Goal: Navigation & Orientation: Find specific page/section

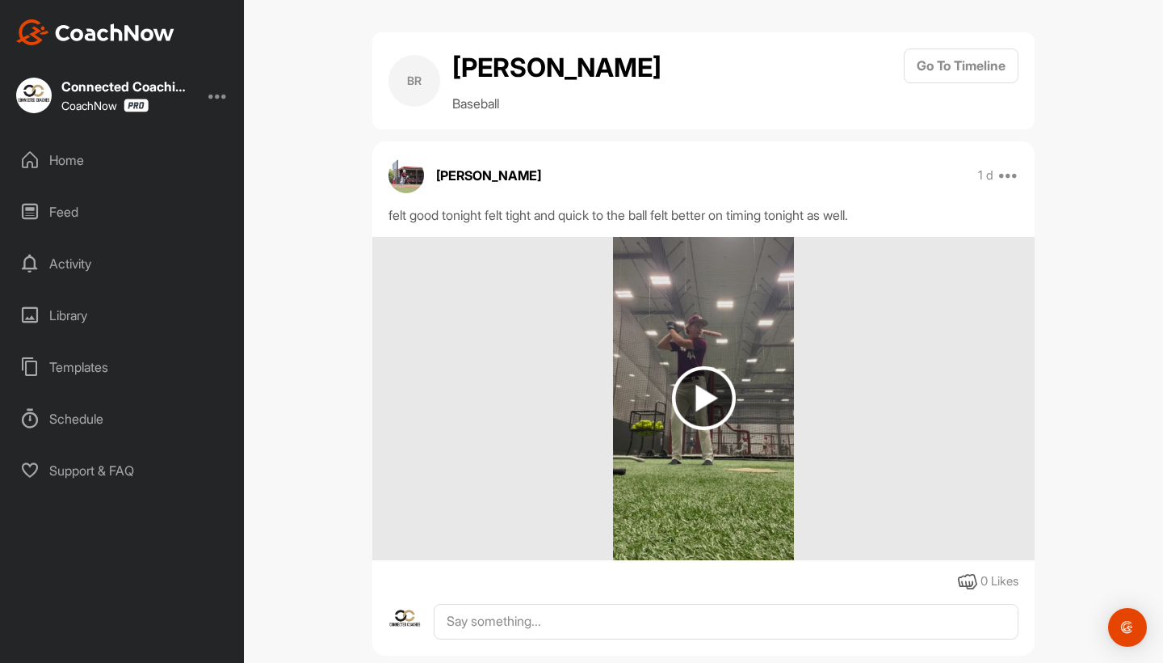
click at [135, 150] on div "Home" at bounding box center [123, 160] width 228 height 40
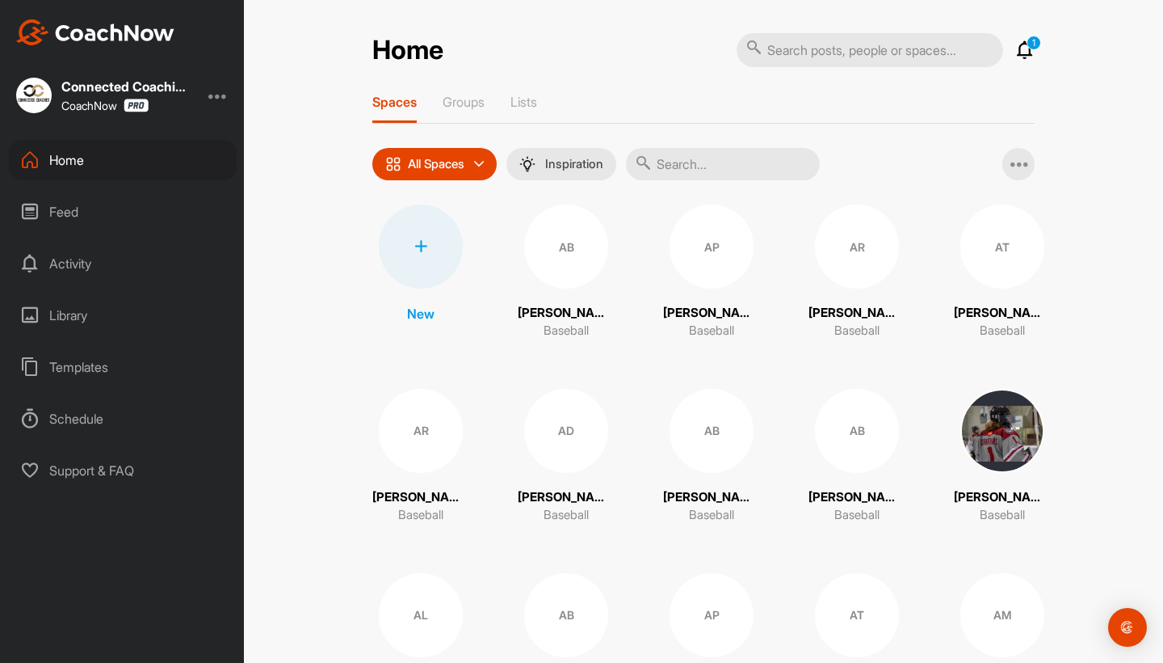
click at [690, 167] on input "text" at bounding box center [723, 164] width 194 height 32
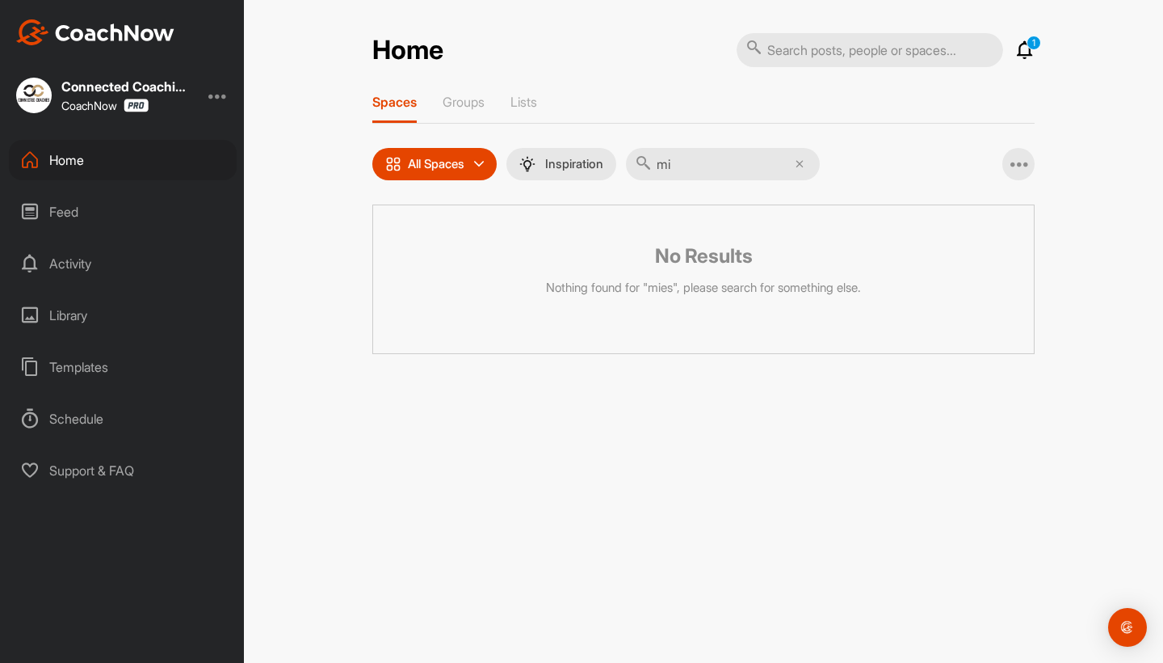
type input "m"
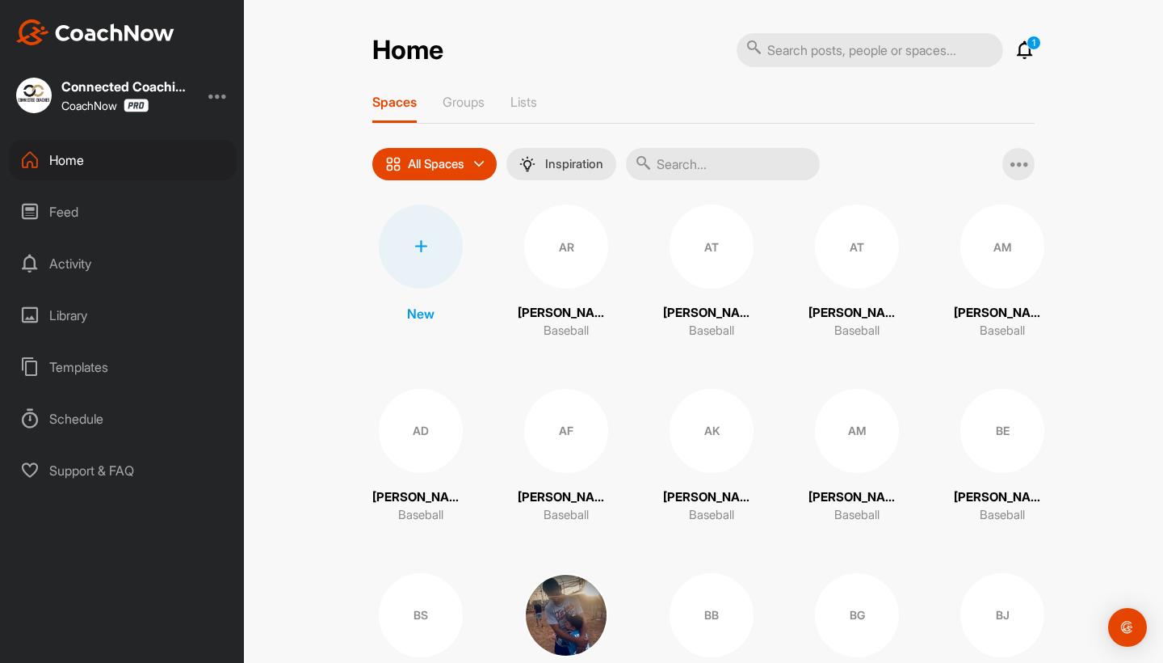
click at [710, 167] on input "text" at bounding box center [723, 164] width 194 height 32
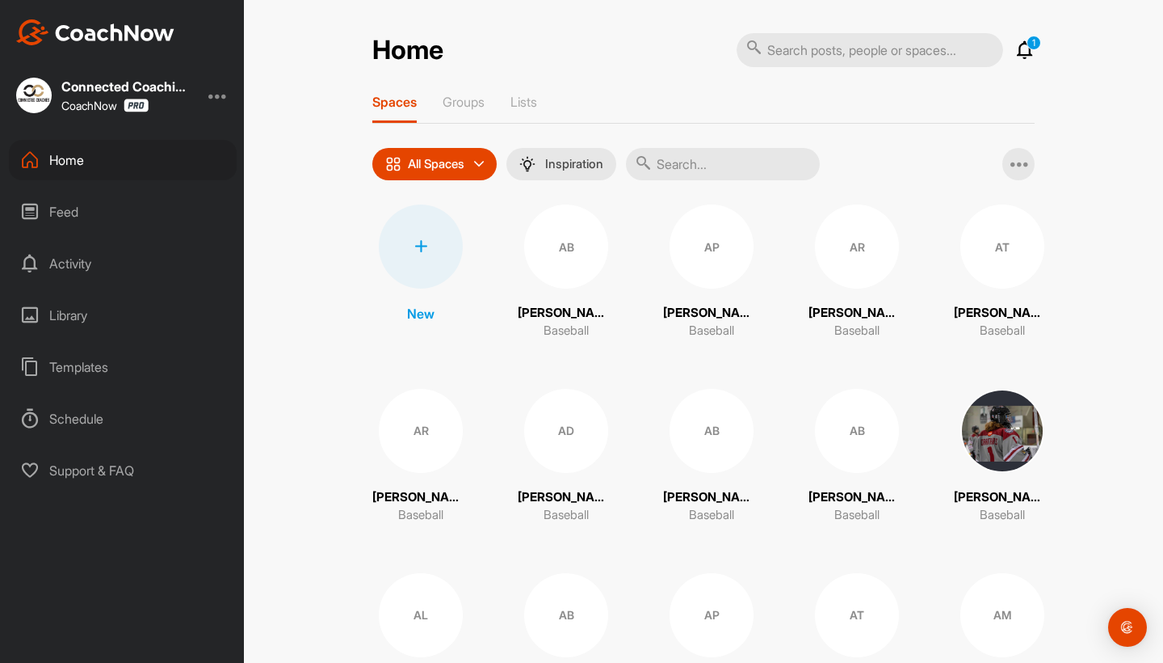
click at [145, 215] on div "Feed" at bounding box center [123, 211] width 228 height 40
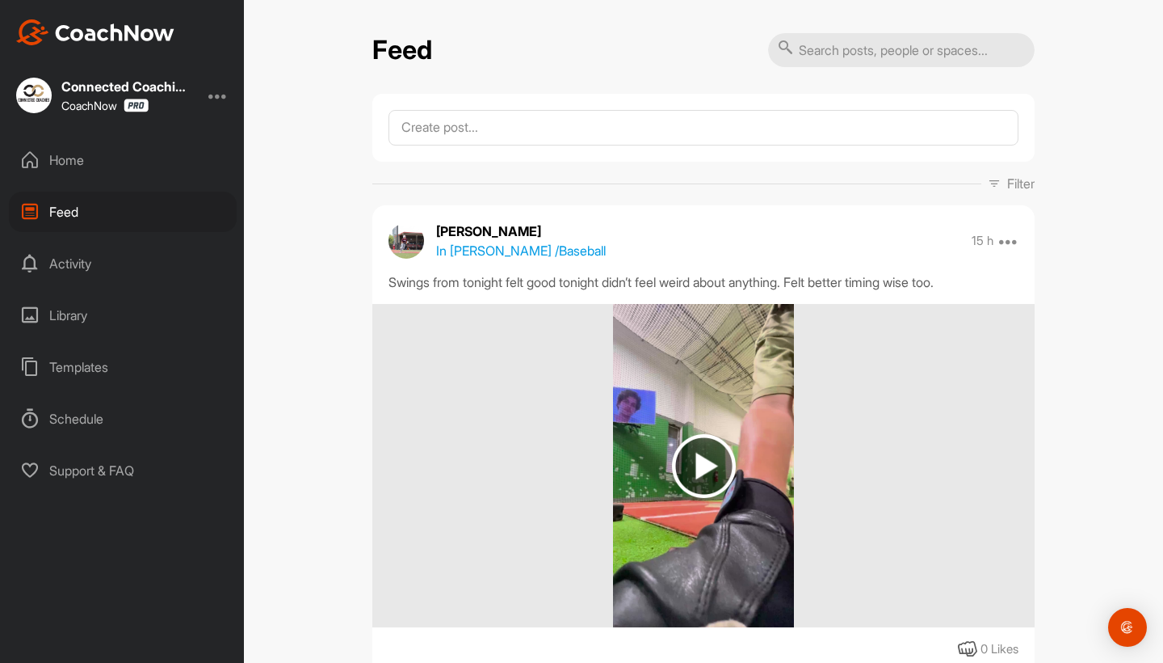
click at [124, 175] on div "Home" at bounding box center [123, 160] width 228 height 40
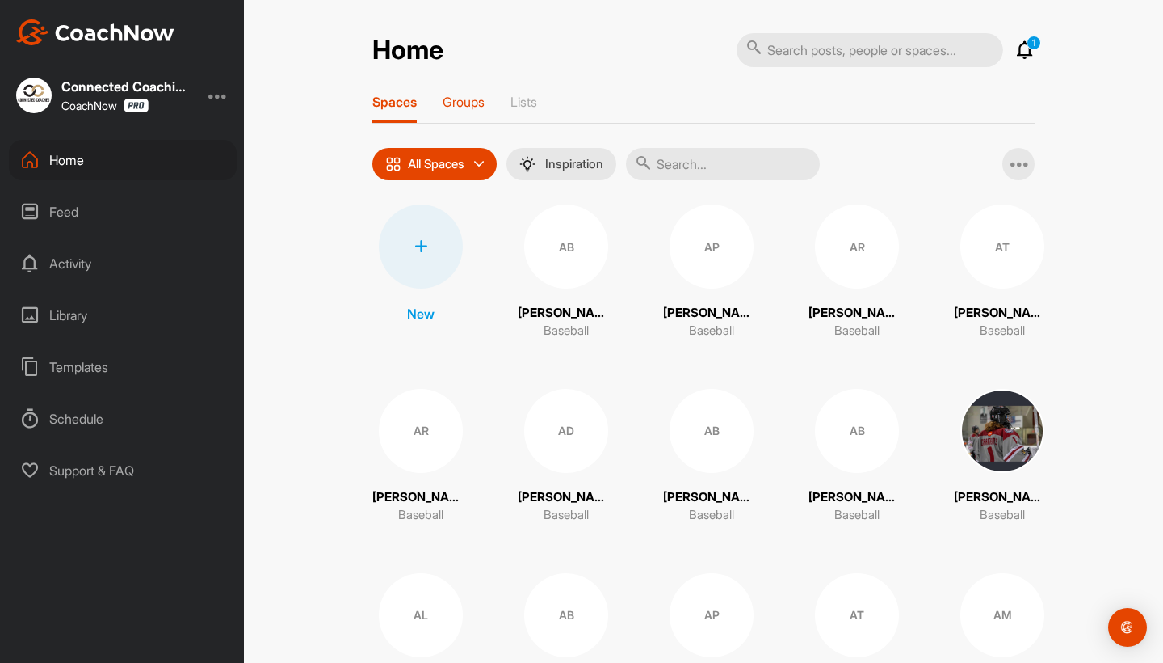
click at [462, 95] on p "Groups" at bounding box center [464, 102] width 42 height 16
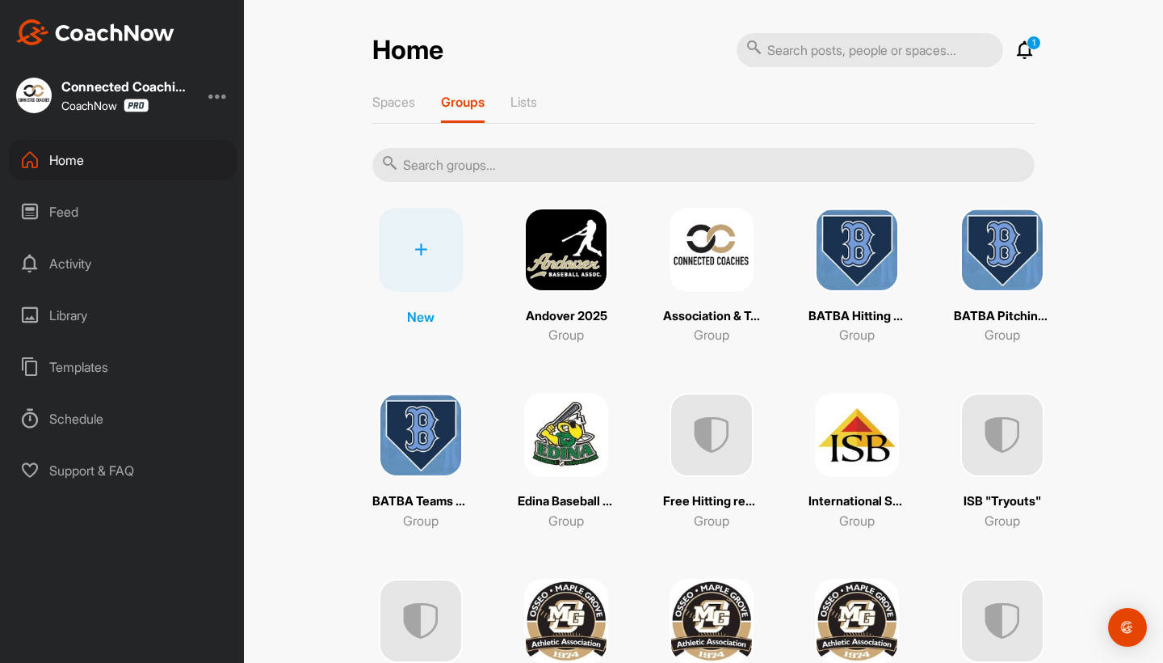
click at [591, 440] on img at bounding box center [566, 435] width 84 height 84
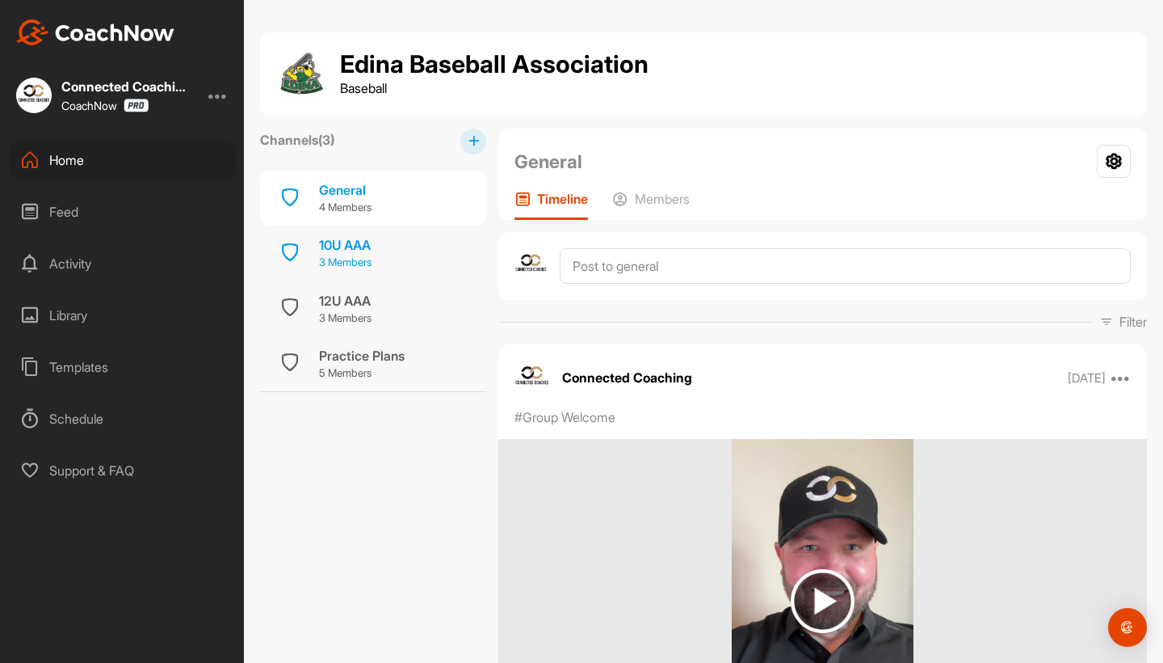
click at [364, 260] on p "3 Members" at bounding box center [345, 263] width 53 height 16
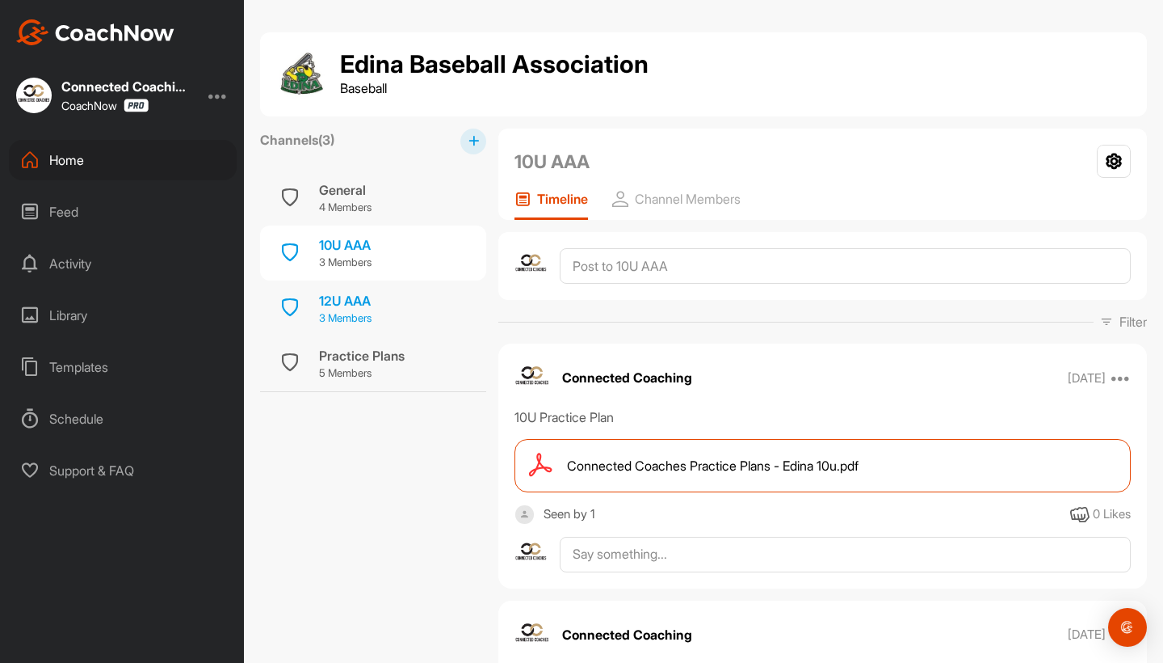
click at [390, 309] on div "12U AAA 3 Members" at bounding box center [373, 307] width 226 height 55
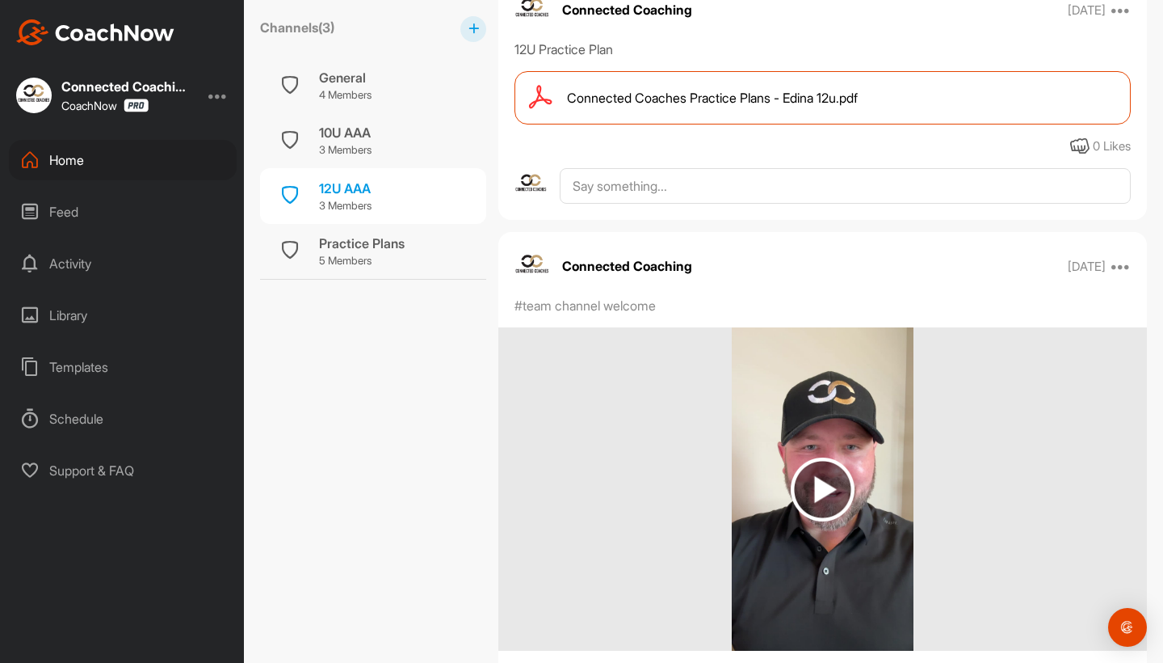
scroll to position [372, 0]
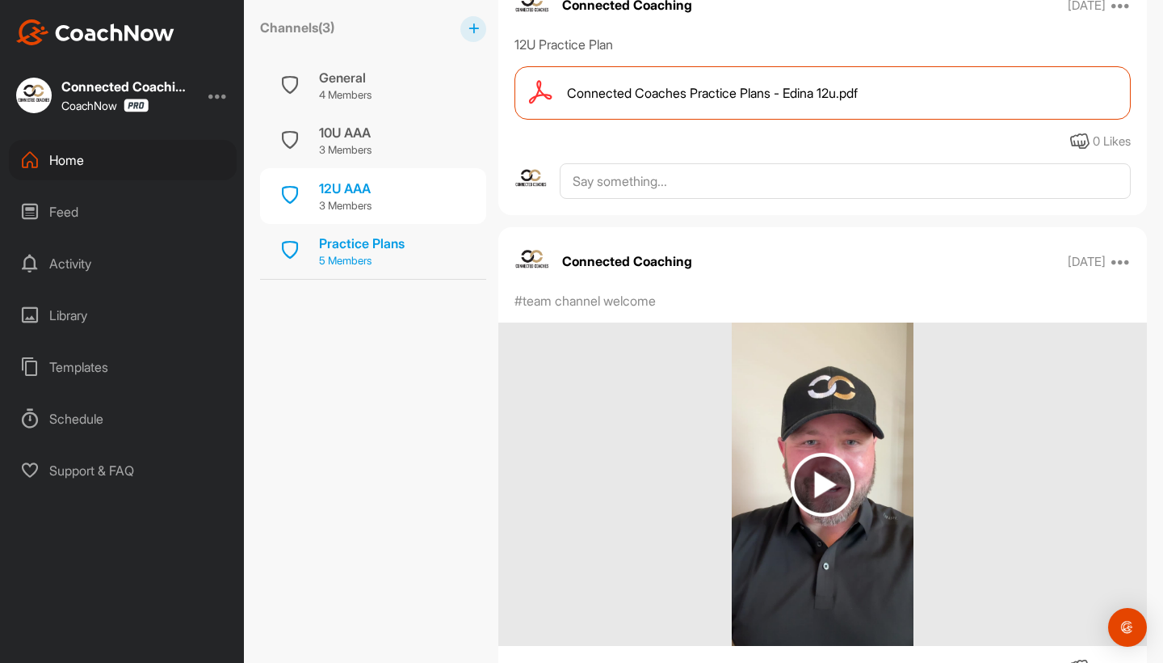
click at [384, 246] on div "Practice Plans" at bounding box center [362, 243] width 86 height 19
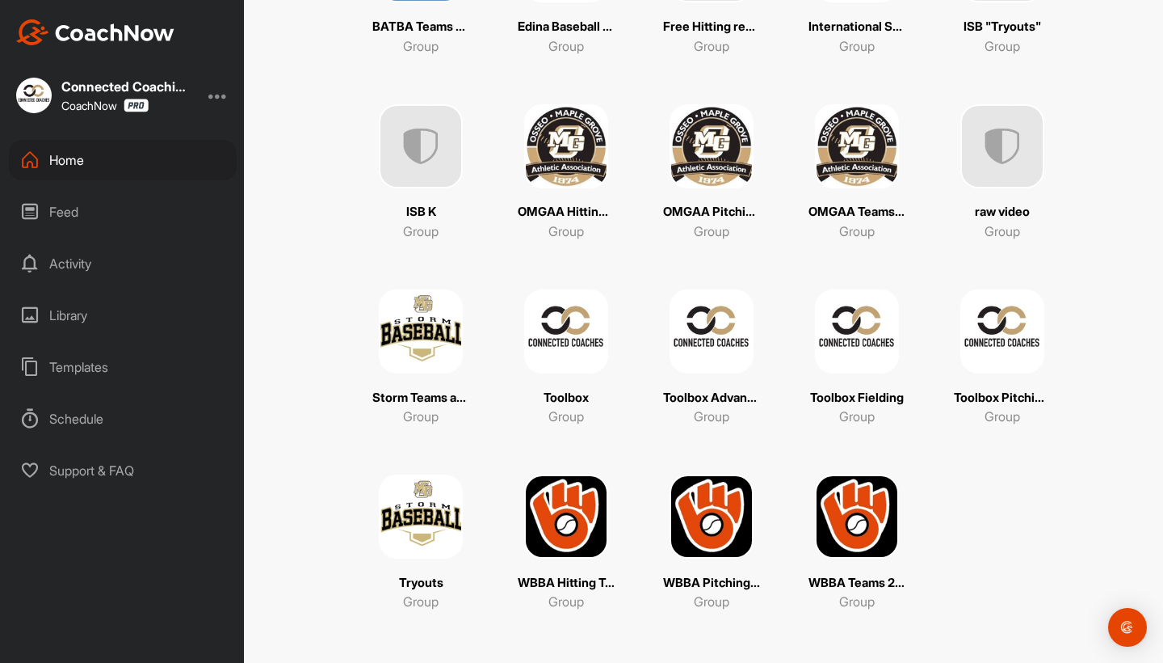
click at [848, 536] on img at bounding box center [857, 516] width 84 height 84
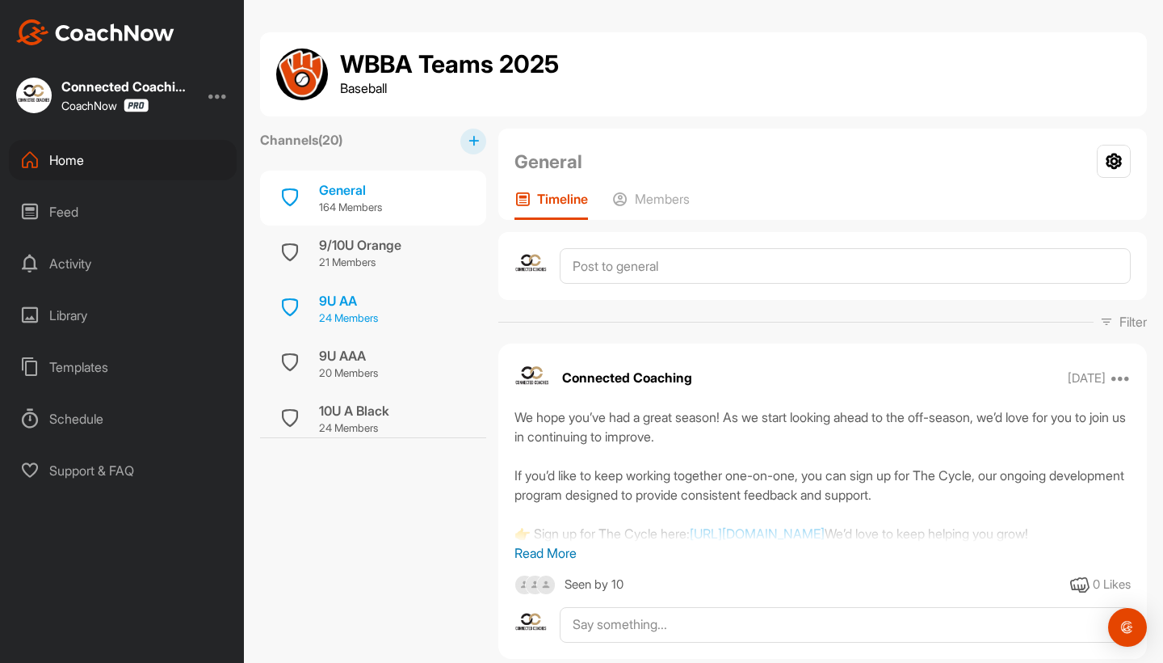
click at [368, 321] on p "24 Members" at bounding box center [348, 318] width 59 height 16
